Goal: Communication & Community: Answer question/provide support

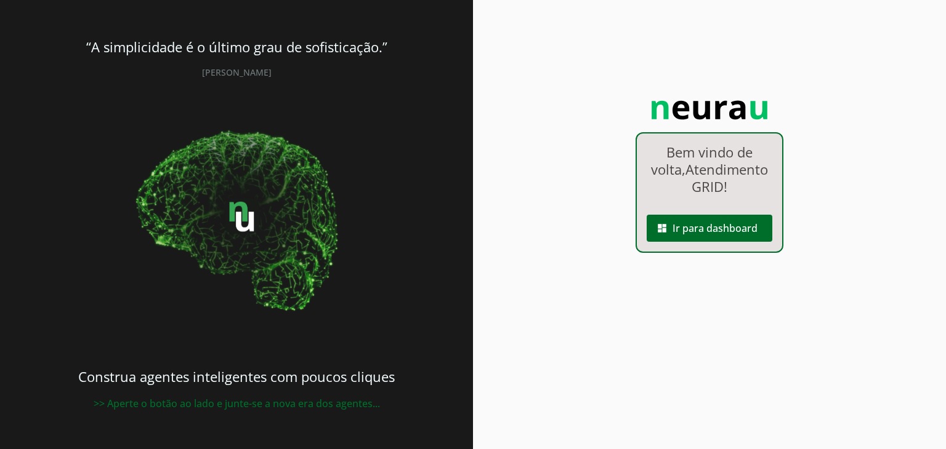
click at [690, 239] on span at bounding box center [709, 229] width 126 height 30
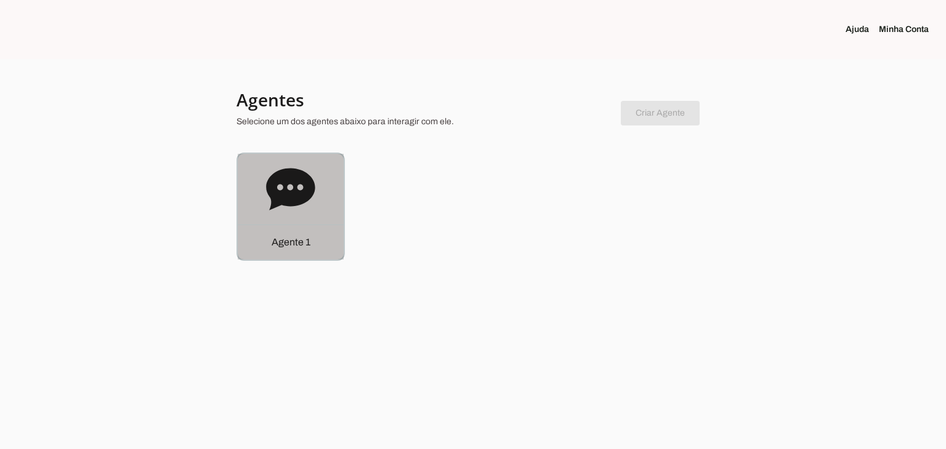
click at [334, 188] on div "Agente 1" at bounding box center [291, 207] width 106 height 106
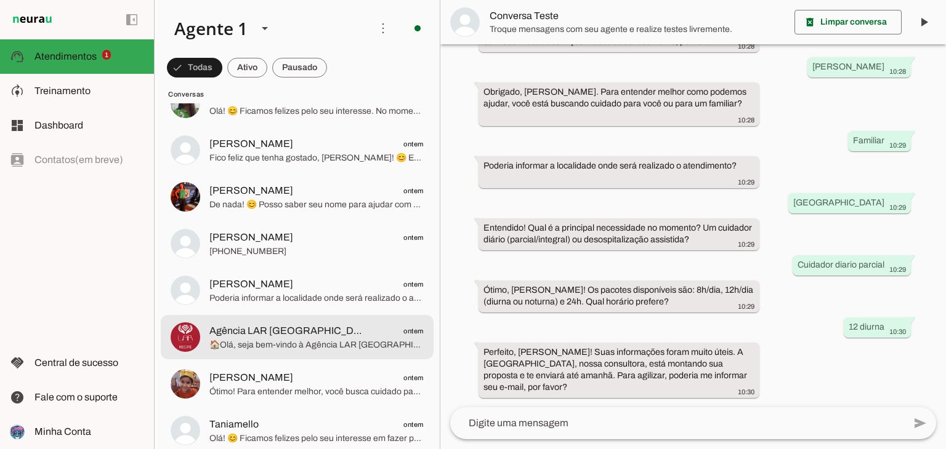
scroll to position [308, 0]
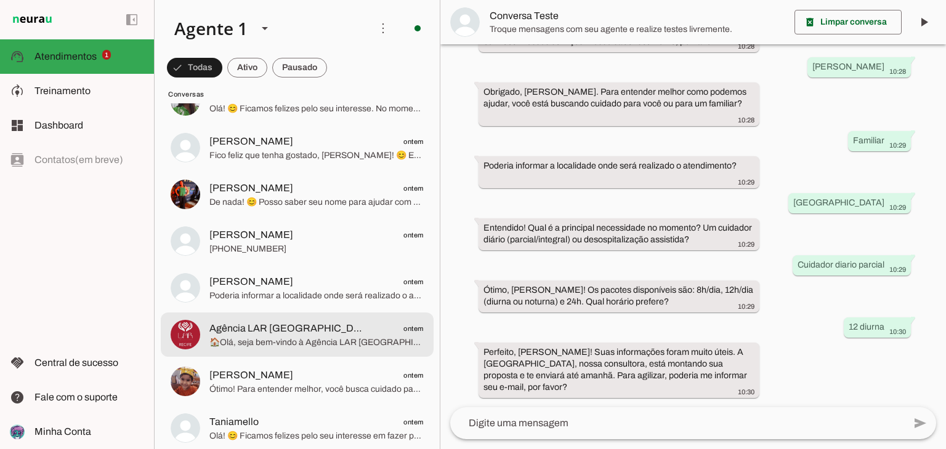
click at [305, 331] on span "Agência LAR [GEOGRAPHIC_DATA] ontem" at bounding box center [316, 328] width 214 height 15
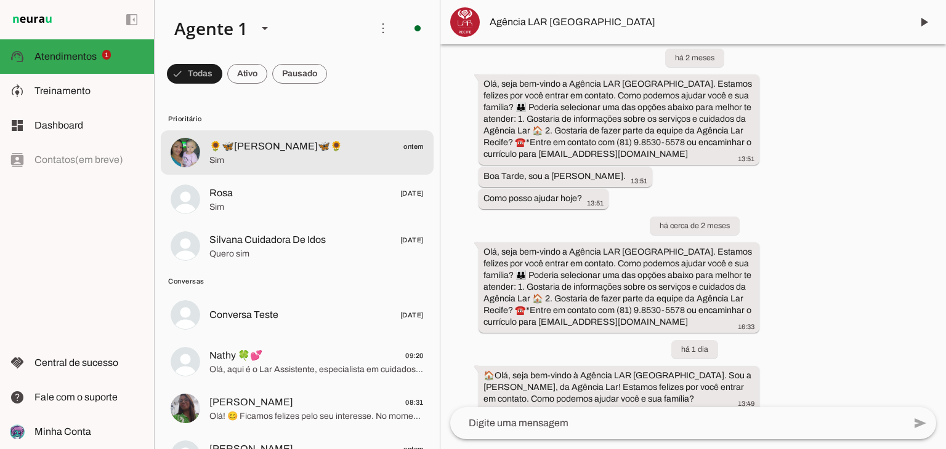
click at [305, 159] on span "Sim" at bounding box center [316, 161] width 214 height 12
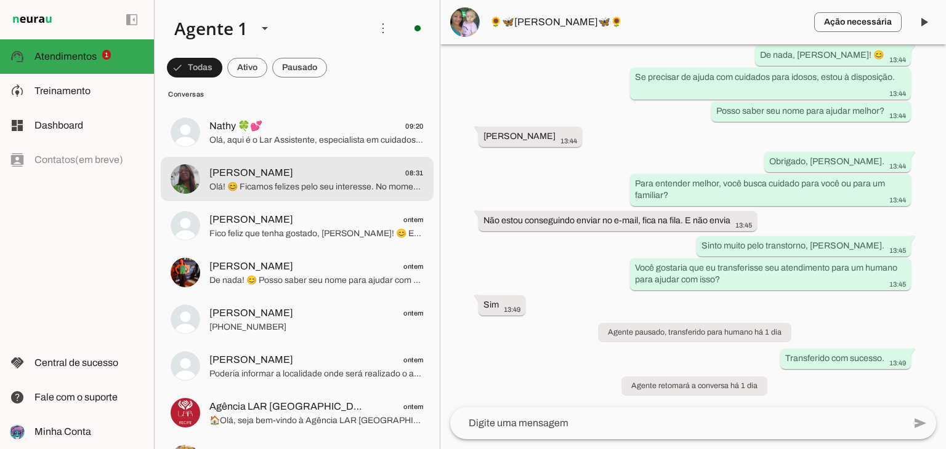
scroll to position [246, 0]
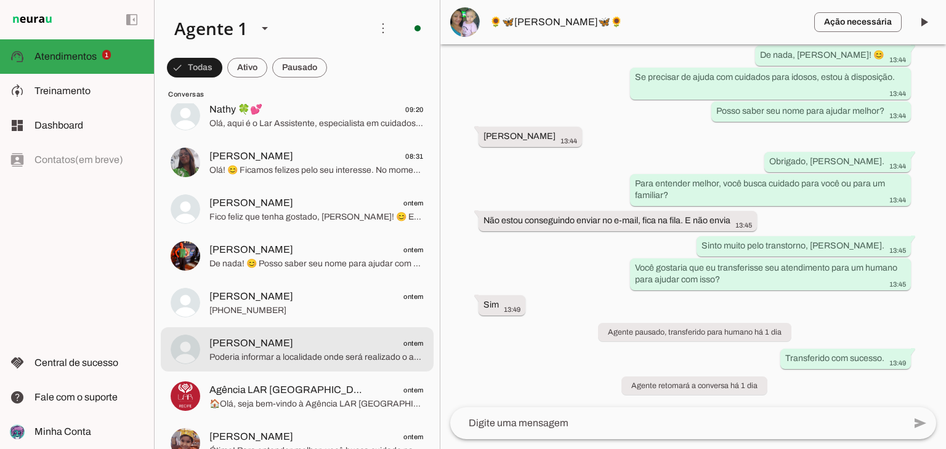
click at [277, 352] on span "Poderia informar a localidade onde será realizado o atendimento?" at bounding box center [316, 358] width 214 height 12
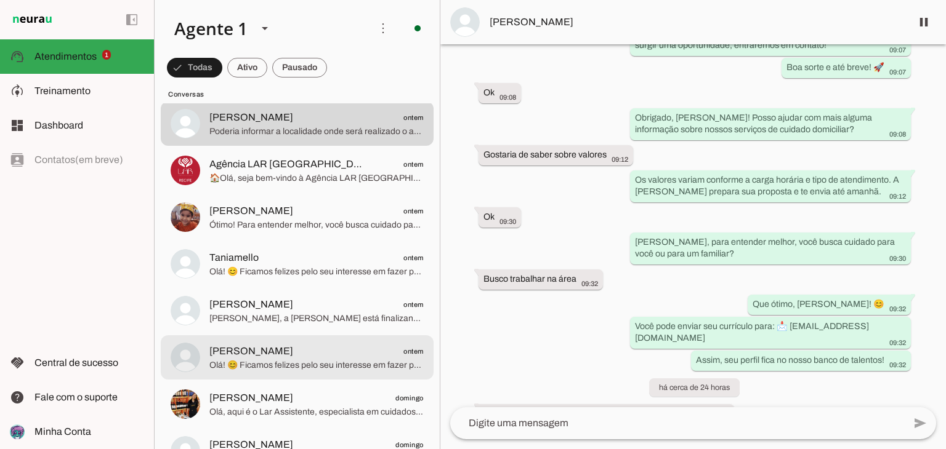
scroll to position [554, 0]
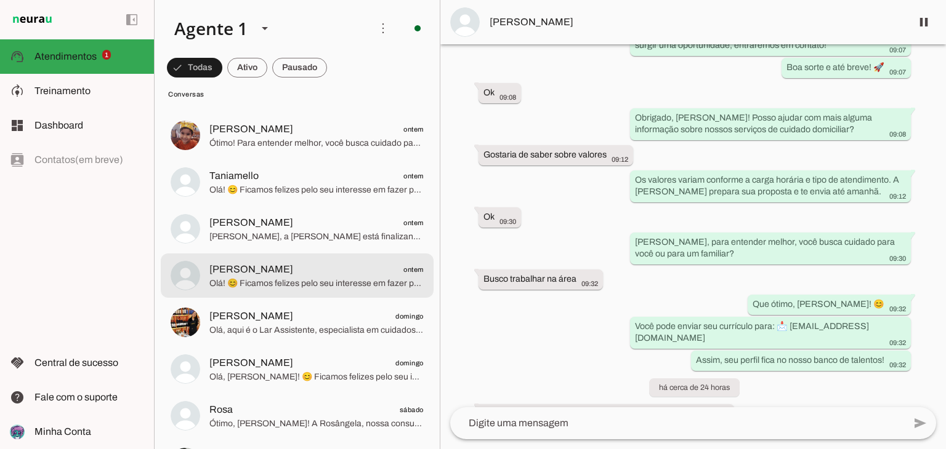
click at [346, 286] on span "Olá! 😊 Ficamos felizes pelo seu interesse em fazer parte da nossa equipe. Você …" at bounding box center [316, 284] width 214 height 12
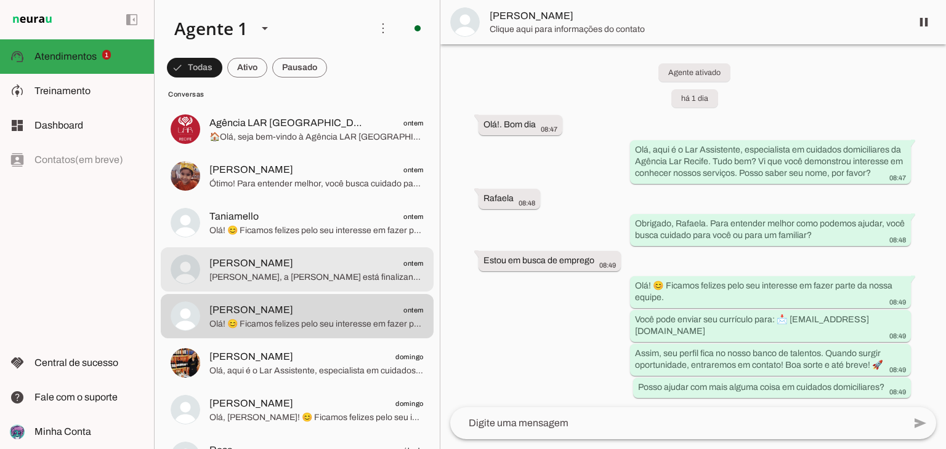
scroll to position [493, 0]
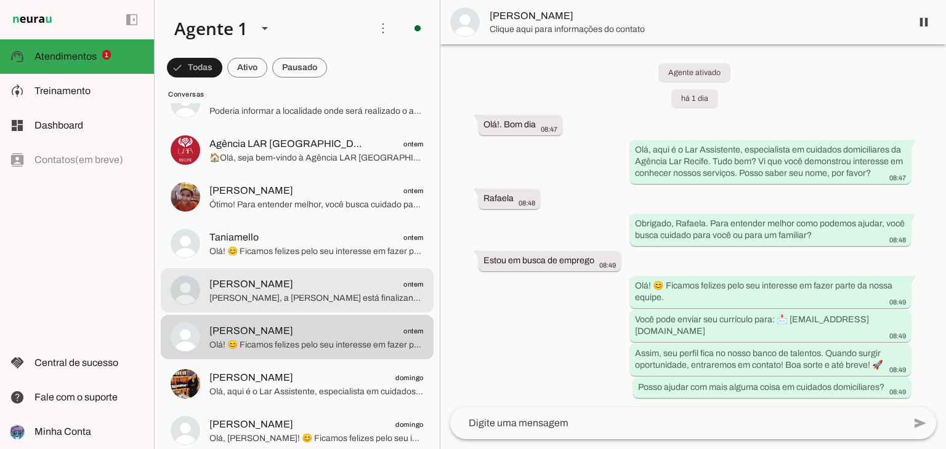
click at [292, 277] on span "[PERSON_NAME] ontem" at bounding box center [316, 284] width 214 height 15
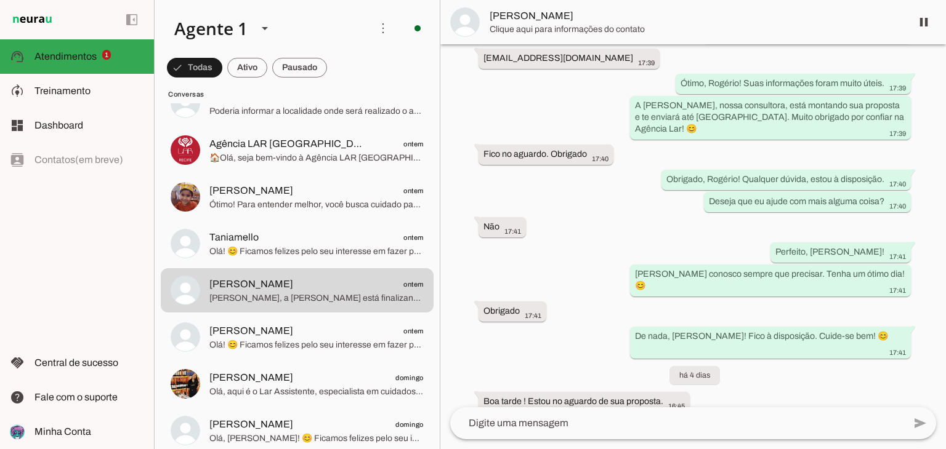
scroll to position [575, 0]
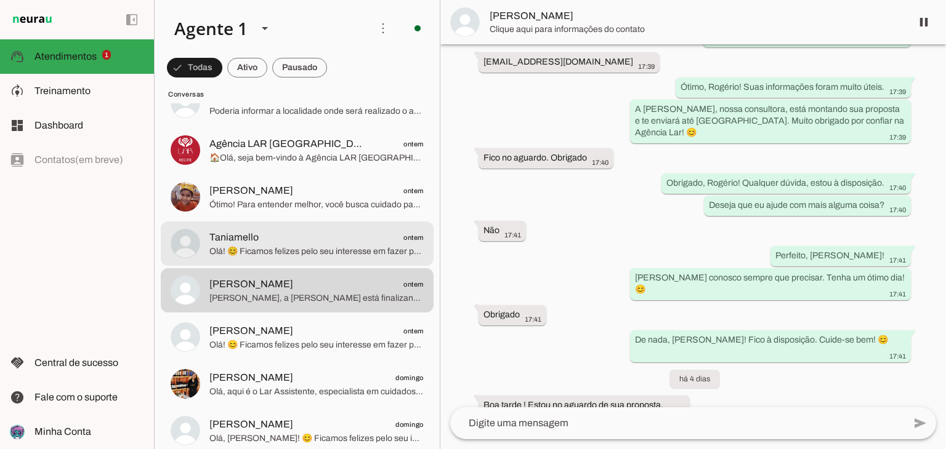
click at [296, 255] on span "Olá! 😊 Ficamos felizes pelo seu interesse em fazer parte da nossa equipe. Você …" at bounding box center [316, 252] width 214 height 12
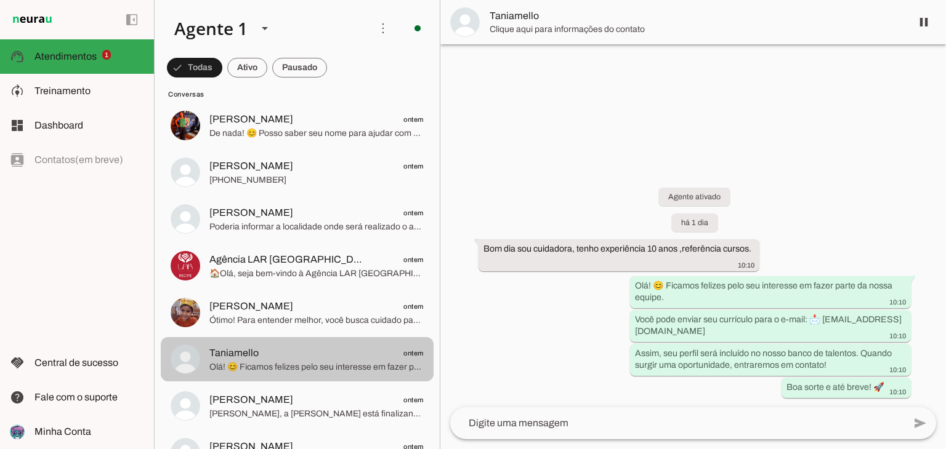
scroll to position [369, 0]
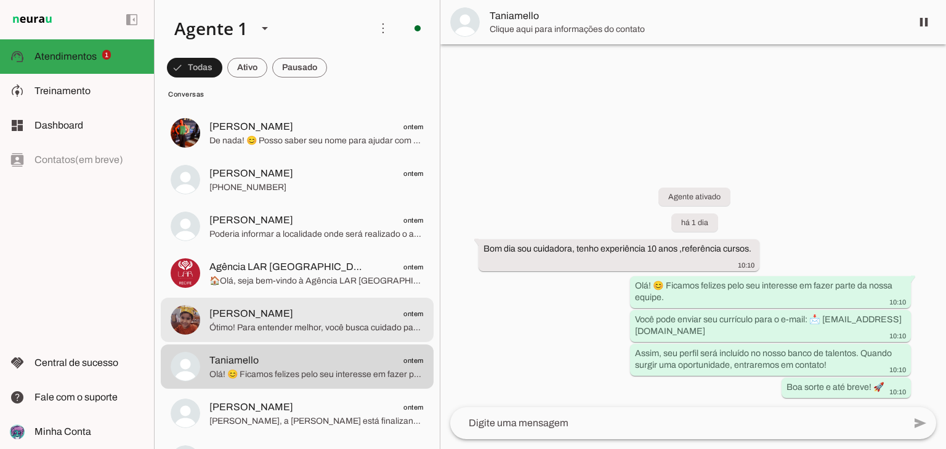
click at [307, 325] on span "Ótimo! Para entender melhor, você busca cuidado para você ou para um familiar?" at bounding box center [316, 328] width 214 height 12
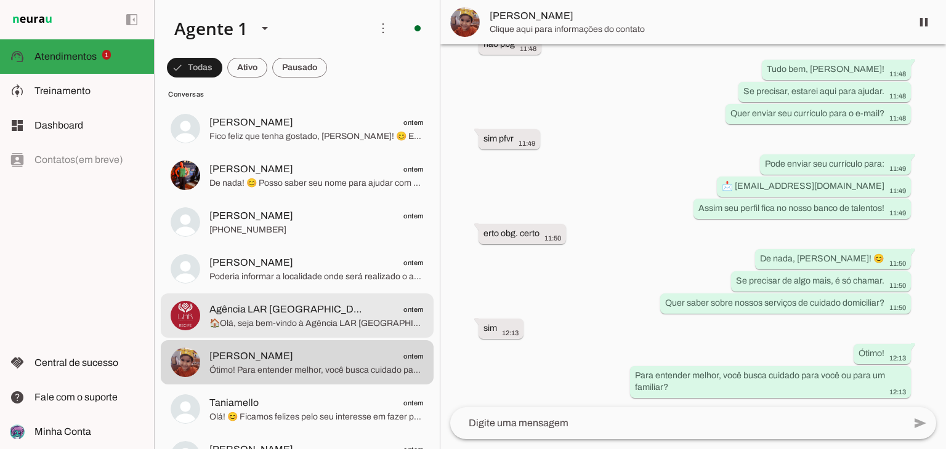
scroll to position [308, 0]
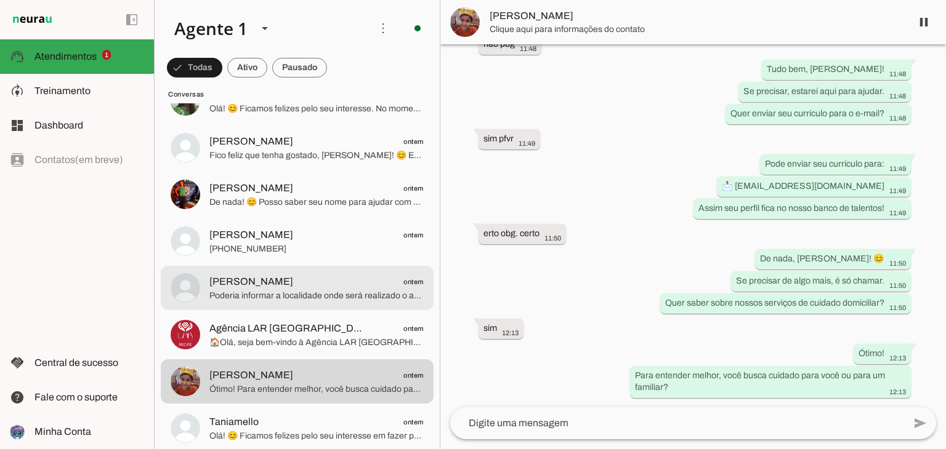
click at [307, 291] on span "Poderia informar a localidade onde será realizado o atendimento?" at bounding box center [316, 296] width 214 height 12
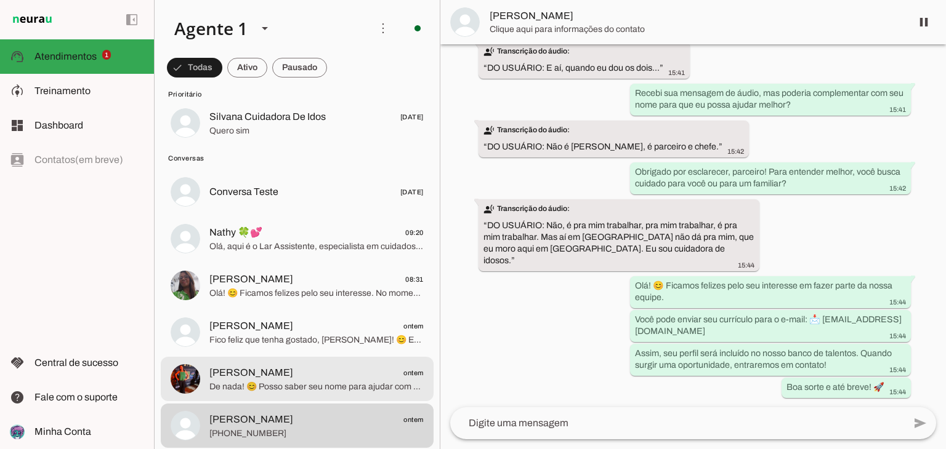
click at [296, 369] on span "[PERSON_NAME] ontem" at bounding box center [316, 373] width 214 height 15
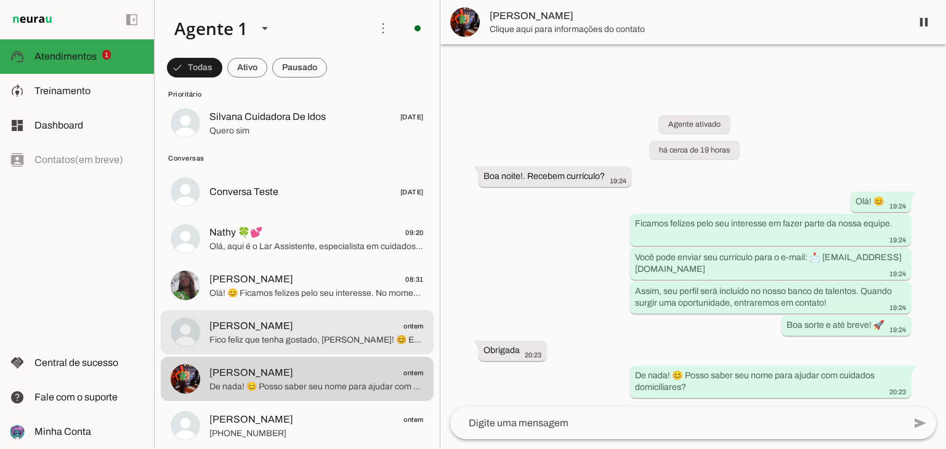
click at [353, 334] on span "Fico feliz que tenha gostado, [PERSON_NAME]! 😊 Estamos aqui sempre que precisar…" at bounding box center [316, 340] width 214 height 12
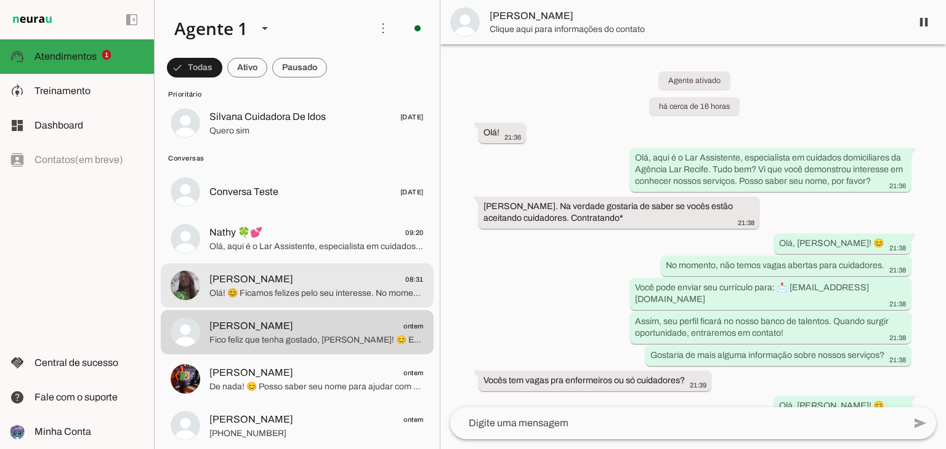
click at [334, 299] on span "Olá! 😊 Ficamos felizes pelo seu interesse. No momento, não temos vagas abertas …" at bounding box center [316, 293] width 214 height 12
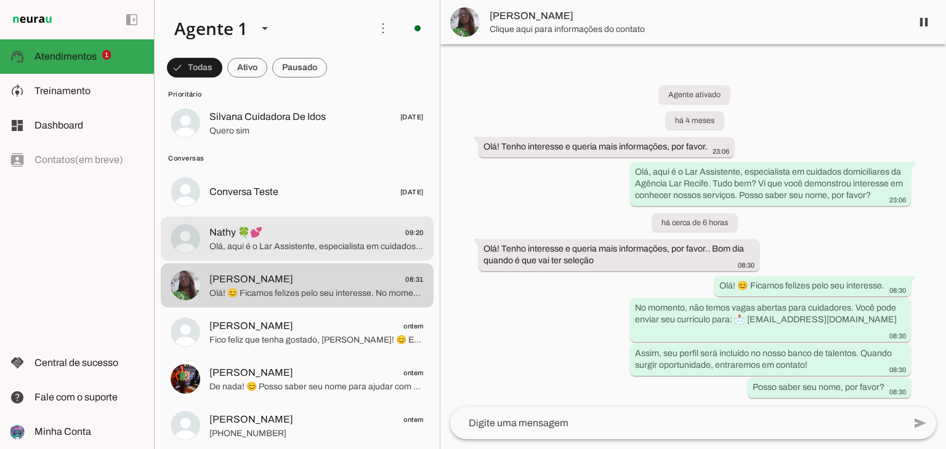
click at [291, 235] on span "Nathy 🍀💕 09:20" at bounding box center [316, 232] width 214 height 15
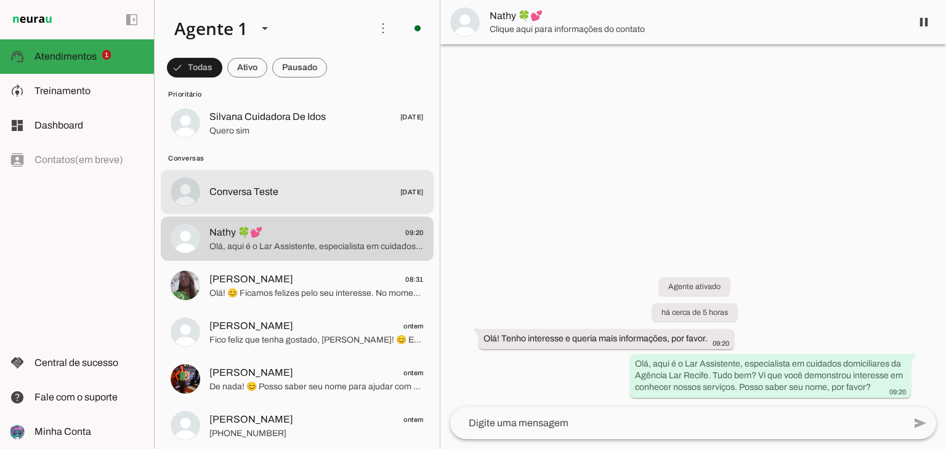
drag, startPoint x: 273, startPoint y: 203, endPoint x: 377, endPoint y: 235, distance: 108.3
click at [273, 52] on md-item "Conversa Teste [DATE]" at bounding box center [297, 29] width 273 height 44
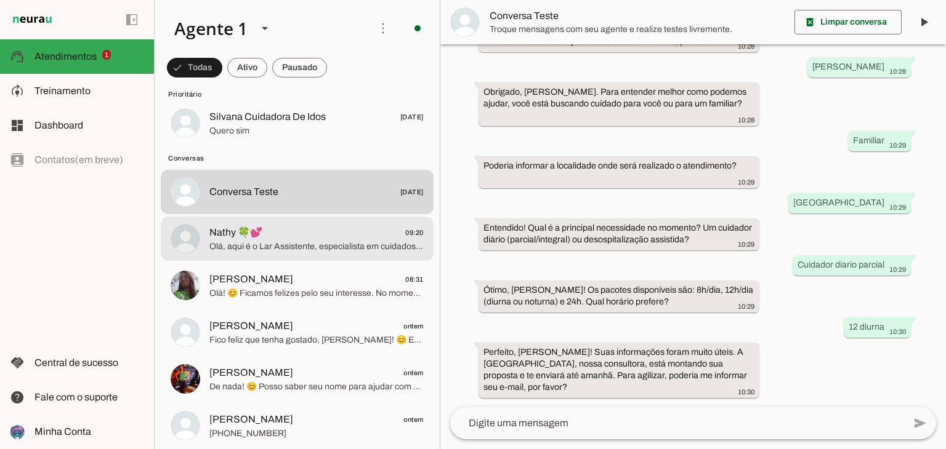
click at [285, 237] on span "Nathy 🍀💕 09:20" at bounding box center [316, 232] width 214 height 15
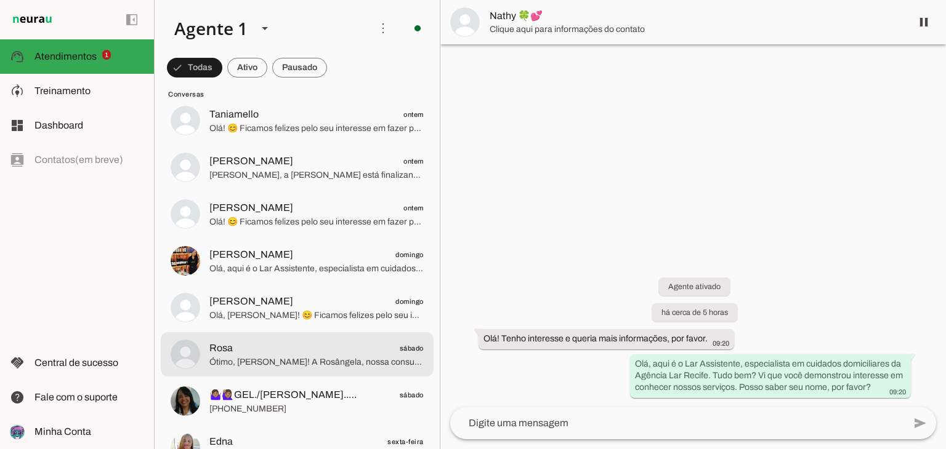
click at [315, 341] on span "Rosa sábado" at bounding box center [316, 348] width 214 height 15
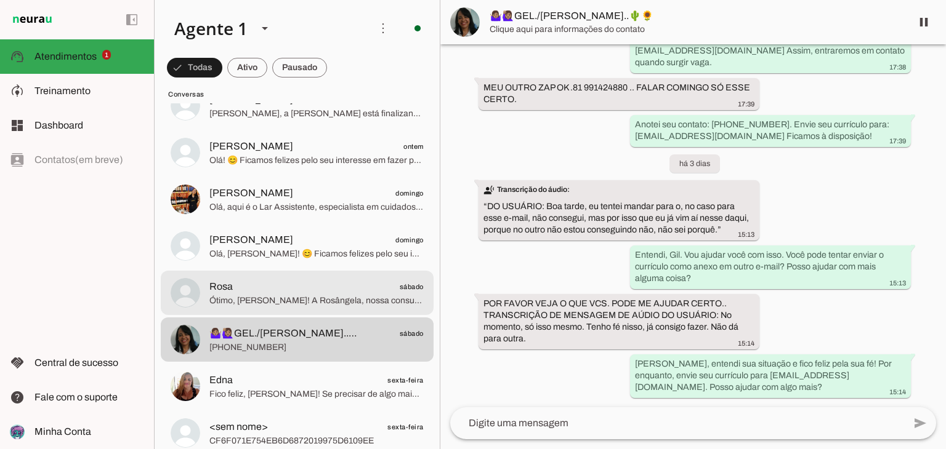
click at [315, 295] on span "Ótimo, [PERSON_NAME]! A Rosângela, nossa consultora, está montando sua proposta…" at bounding box center [316, 301] width 214 height 12
